Goal: Transaction & Acquisition: Download file/media

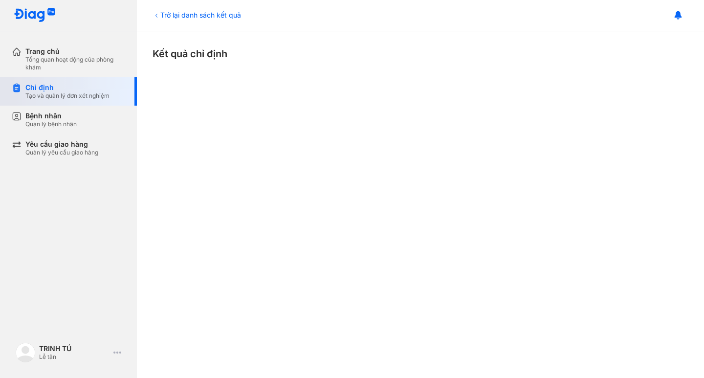
click at [81, 92] on div "Tạo và quản lý đơn xét nghiệm" at bounding box center [67, 96] width 84 height 8
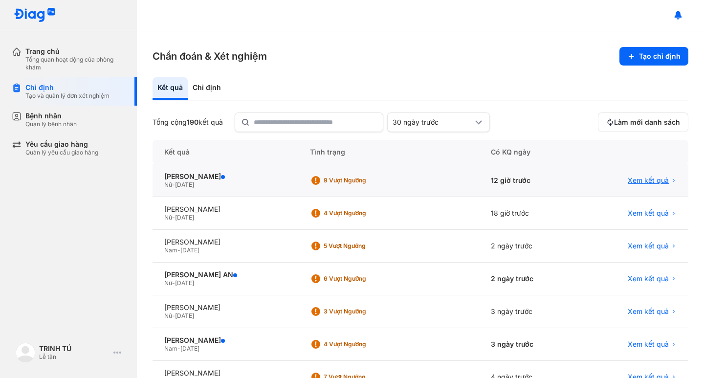
click at [631, 182] on span "Xem kết quả" at bounding box center [648, 180] width 41 height 9
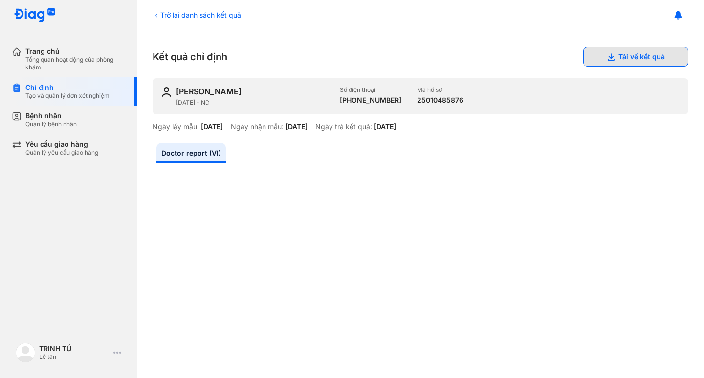
click at [669, 61] on button "Tải về kết quả" at bounding box center [635, 57] width 105 height 20
